Goal: Check status: Check status

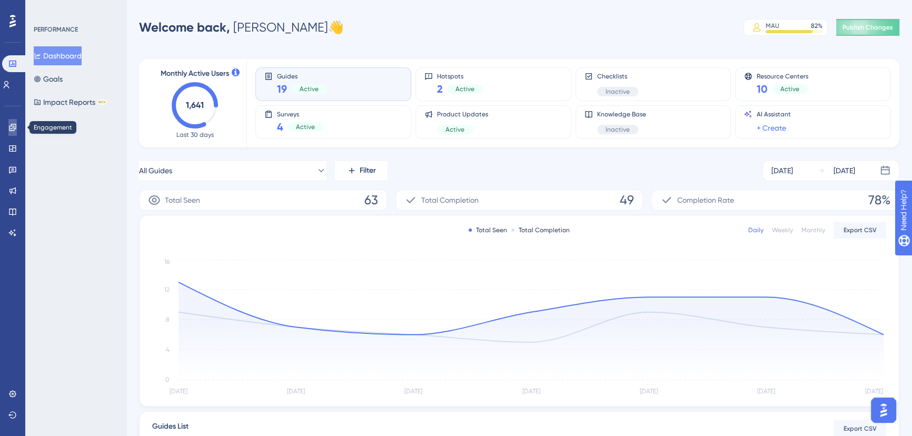
click at [17, 127] on link at bounding box center [12, 127] width 8 height 17
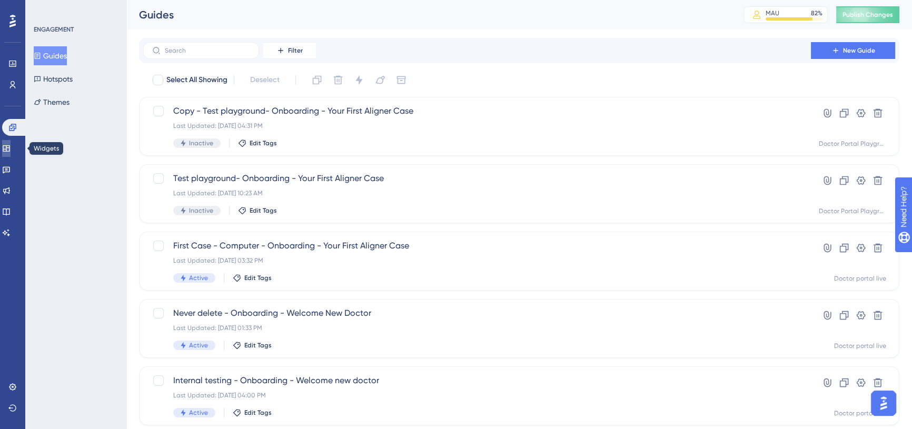
click at [11, 143] on link at bounding box center [6, 148] width 8 height 17
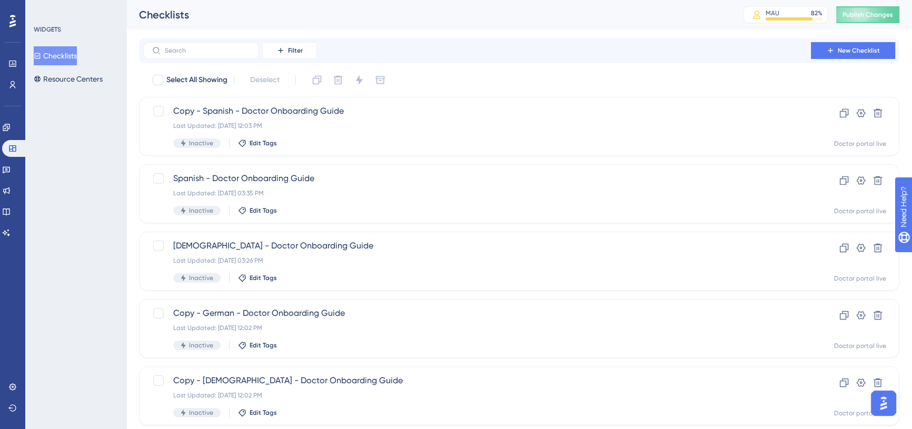
click at [18, 14] on div at bounding box center [12, 21] width 17 height 17
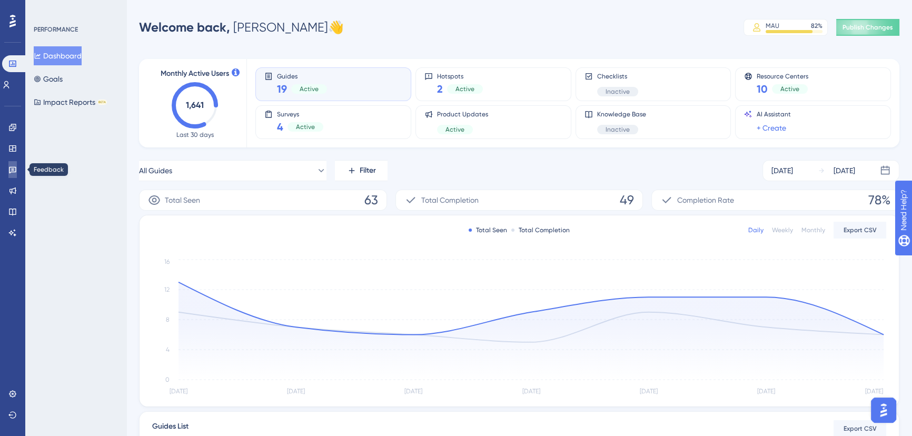
click at [14, 166] on icon at bounding box center [12, 169] width 8 height 8
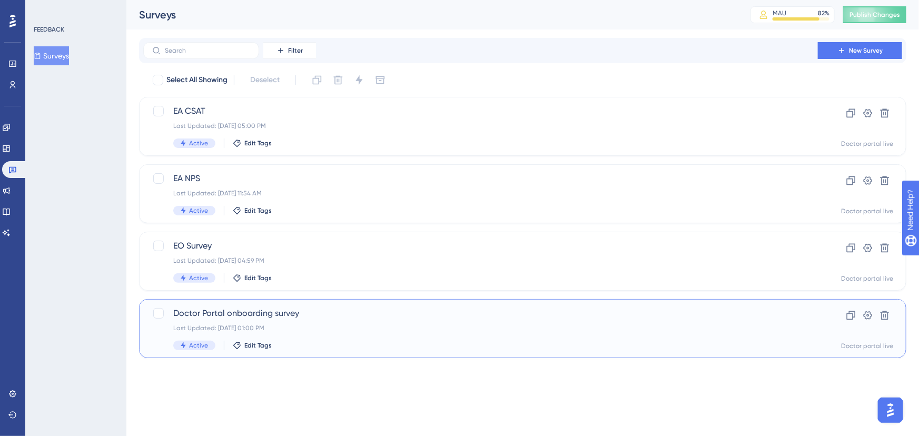
click at [211, 328] on div "Last Updated: [DATE] 01:00 PM" at bounding box center [480, 328] width 614 height 8
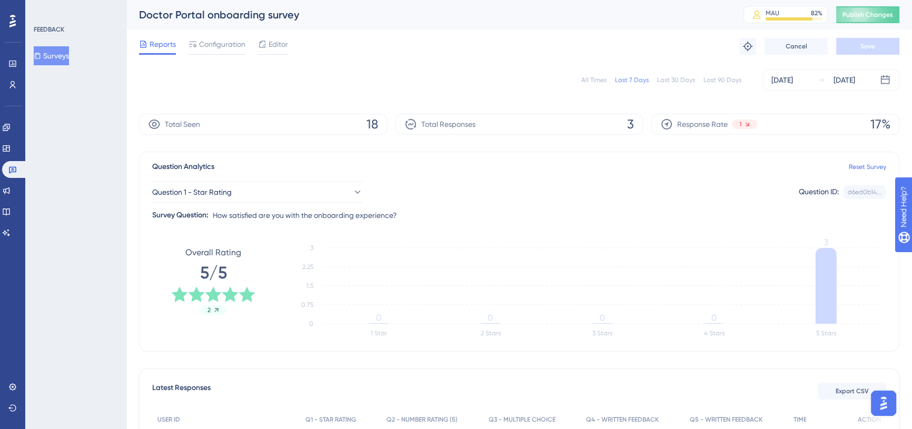
click at [676, 76] on div "Last 30 Days" at bounding box center [676, 80] width 38 height 8
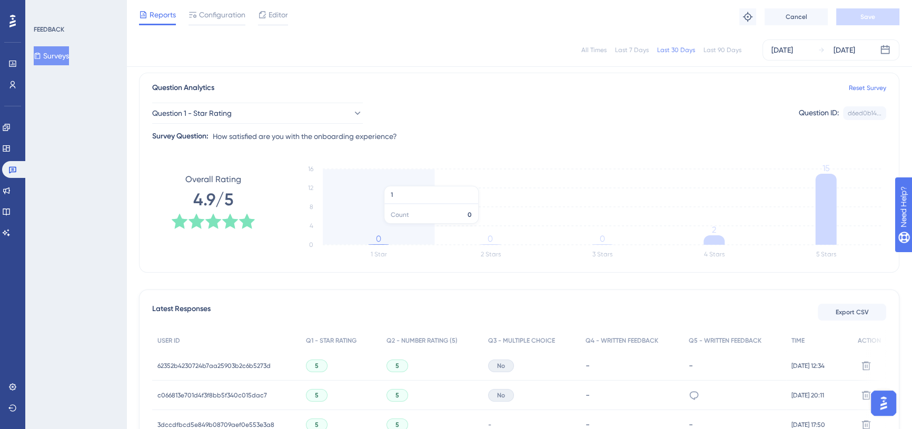
scroll to position [55, 0]
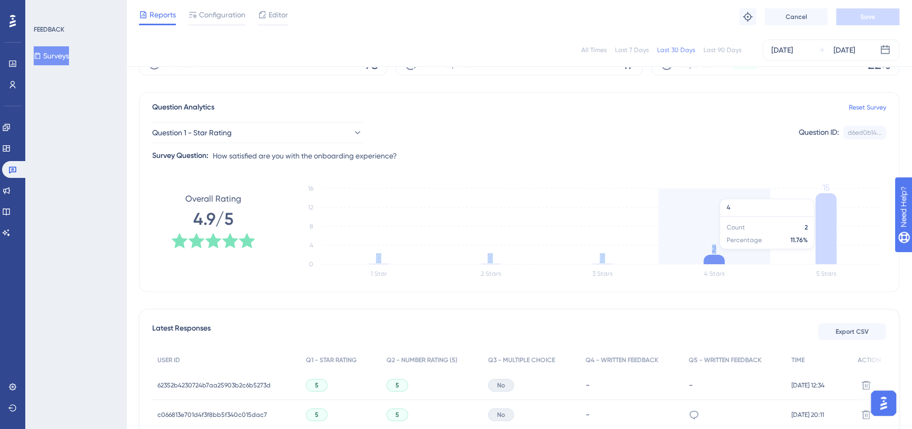
click at [715, 254] on icon "1 Star 2 Stars 3 Stars 4 Stars 5 Stars 0 4 8 12 16 0 0 0 2 15" at bounding box center [586, 231] width 599 height 105
click at [721, 226] on icon "1 Star 2 Stars 3 Stars 4 Stars 5 Stars 0 4 8 12 16 0 0 0 2 15" at bounding box center [586, 231] width 599 height 105
click at [716, 221] on icon "1 Star 2 Stars 3 Stars 4 Stars 5 Stars 0 4 8 12 16 0 0 0 2 15" at bounding box center [586, 231] width 599 height 105
click at [714, 218] on icon "1 Star 2 Stars 3 Stars 4 Stars 5 Stars 0 4 8 12 16 0 0 0 2 15" at bounding box center [586, 231] width 599 height 105
click at [714, 251] on tspan "2" at bounding box center [714, 249] width 4 height 10
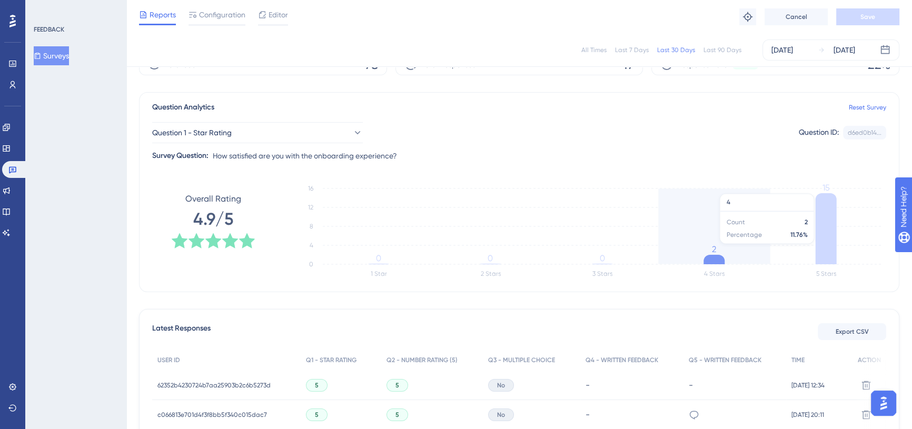
click at [712, 246] on tspan "2" at bounding box center [714, 249] width 4 height 10
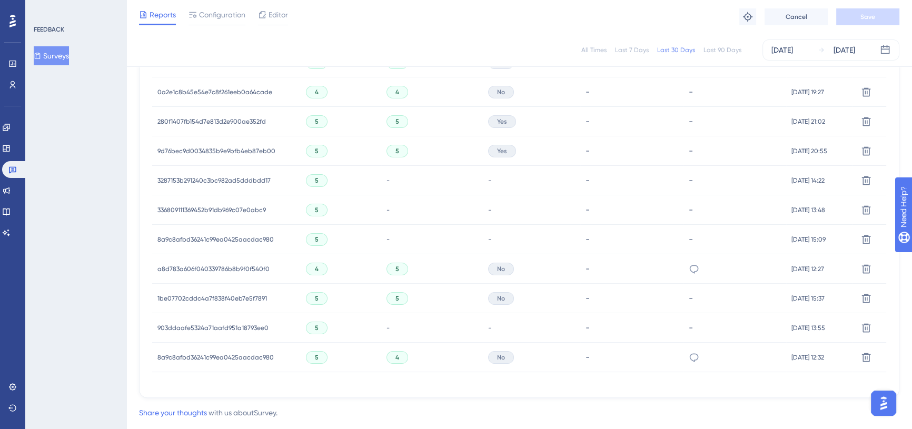
scroll to position [486, 0]
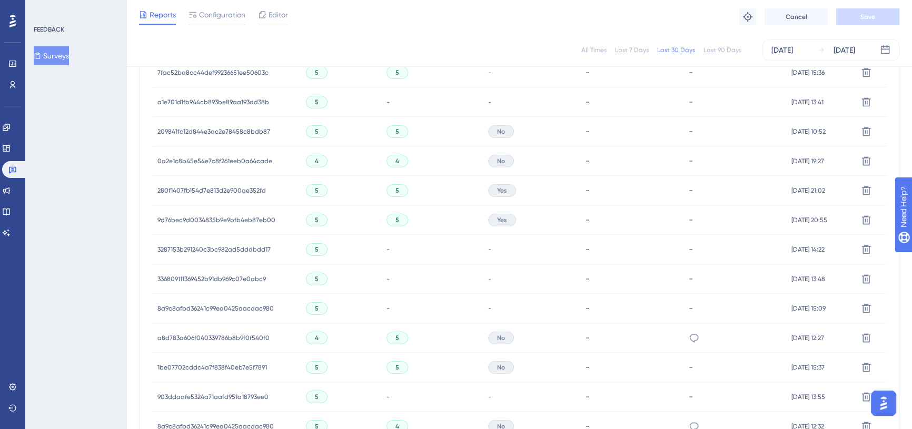
click at [387, 164] on div "4" at bounding box center [397, 161] width 22 height 13
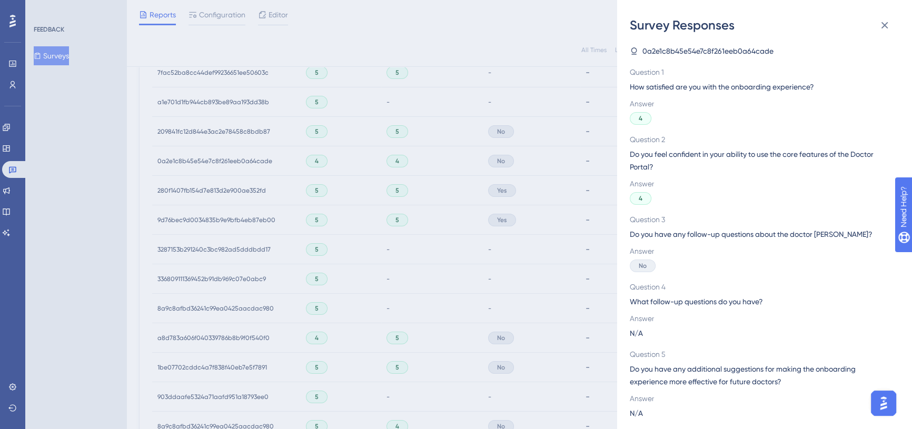
scroll to position [0, 0]
click at [890, 28] on icon at bounding box center [884, 25] width 13 height 13
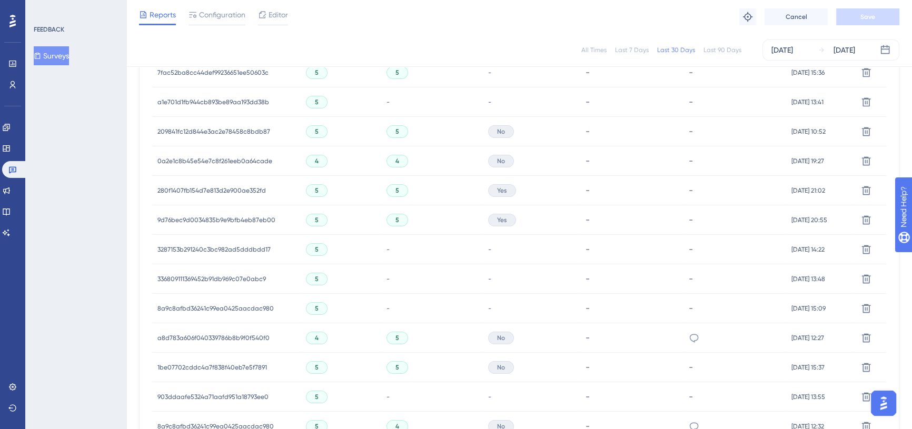
click at [248, 163] on span "0a2e1c8b45e54e7c8f261eeb0a64cade" at bounding box center [214, 161] width 115 height 8
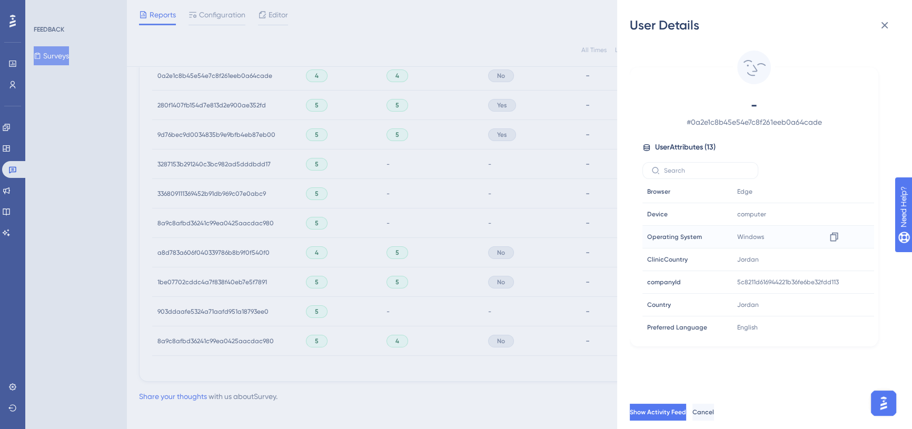
scroll to position [582, 0]
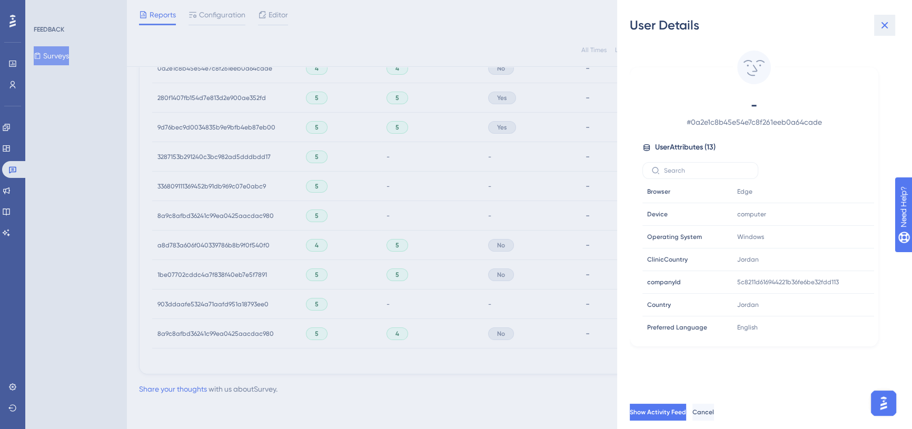
click at [894, 28] on button at bounding box center [884, 25] width 21 height 21
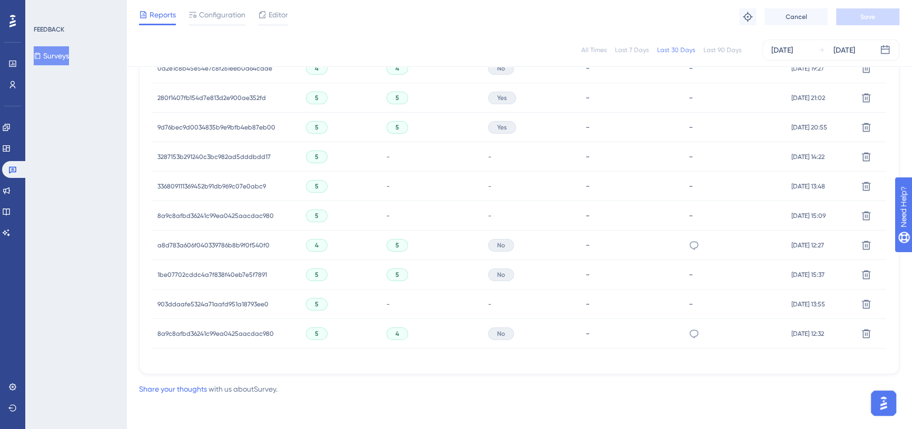
click at [234, 330] on span "8a9c8afbd36241c99ea0425aacdac980" at bounding box center [215, 334] width 116 height 8
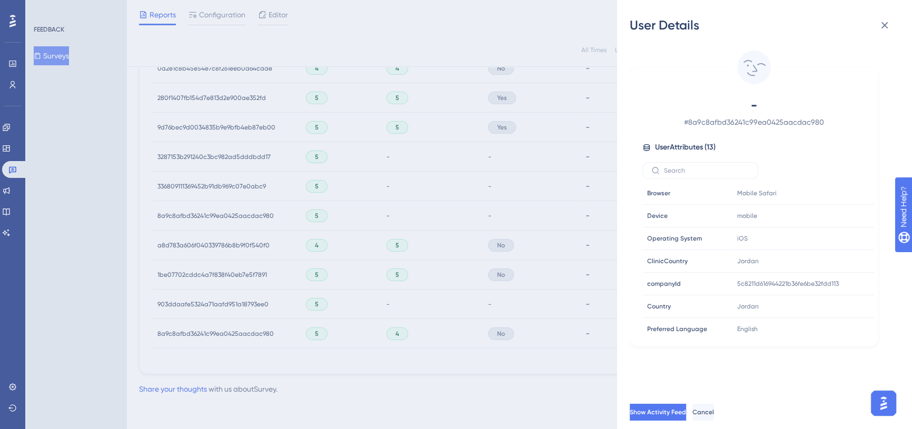
scroll to position [138, 0]
click at [571, 231] on div "User Details - # 8a9c8afbd36241c99ea0425aacdac980 User Attributes ( 13 ) Email …" at bounding box center [456, 214] width 912 height 429
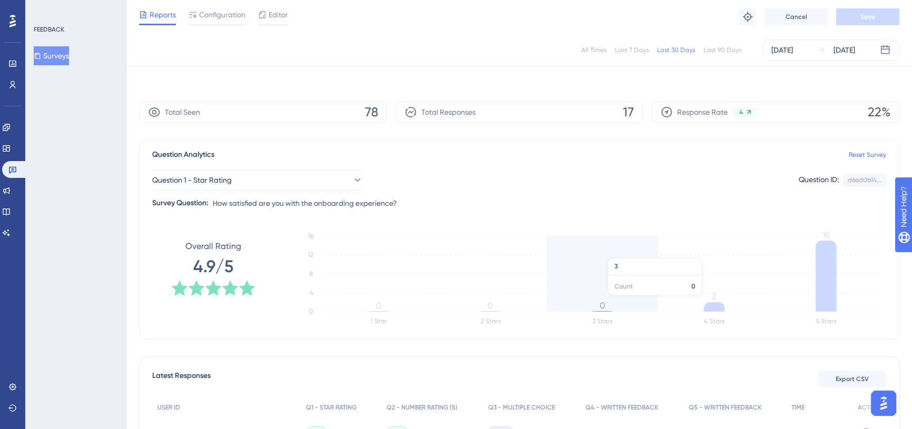
scroll to position [0, 0]
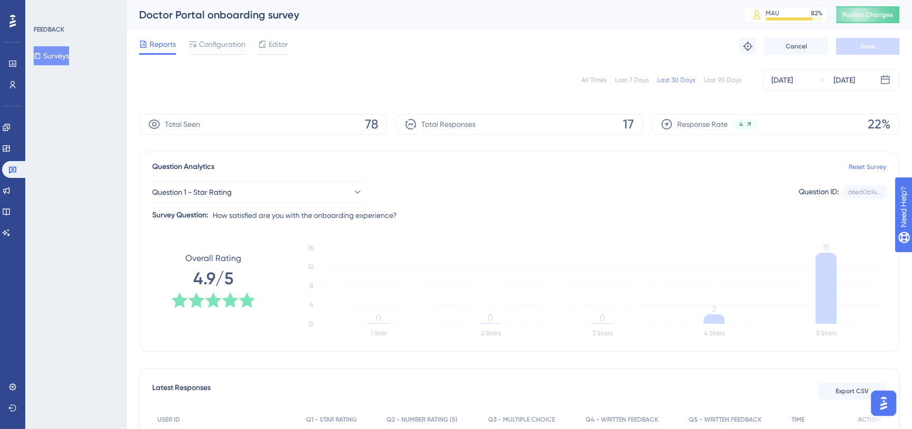
click at [704, 86] on div "All Times Last 7 Days Last 30 Days Last 90 Days [DATE] [DATE]" at bounding box center [519, 79] width 760 height 21
